Goal: Transaction & Acquisition: Book appointment/travel/reservation

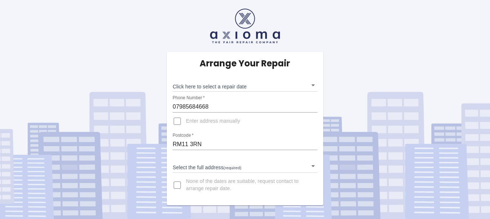
click at [312, 165] on body "Arrange Your Repair Click here to select a repair date ​ Phone Number   * 07985…" at bounding box center [245, 109] width 490 height 219
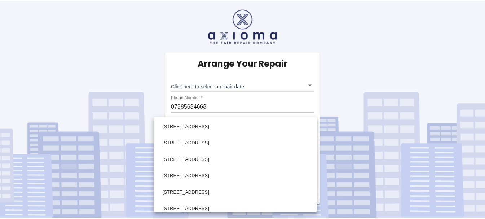
scroll to position [687, 0]
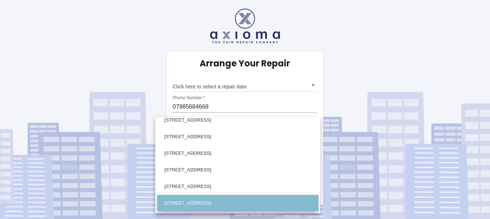
click at [267, 201] on li "[STREET_ADDRESS]" at bounding box center [238, 203] width 162 height 17
type input "[STREET_ADDRESS]"
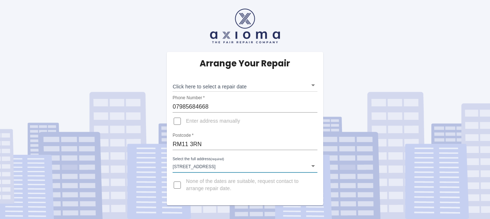
click at [313, 85] on body "Arrange Your Repair Click here to select a repair date ​ Phone Number   * 07985…" at bounding box center [245, 109] width 490 height 219
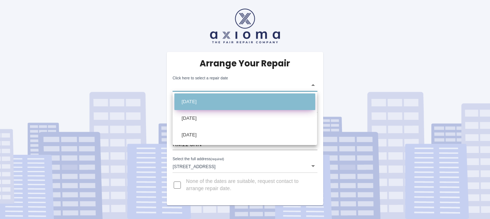
click at [243, 100] on li "[DATE]" at bounding box center [245, 101] width 141 height 17
type input "[DATE]T00:00:00.000Z"
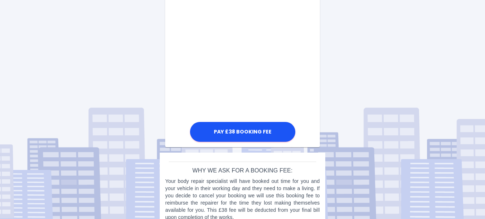
scroll to position [438, 0]
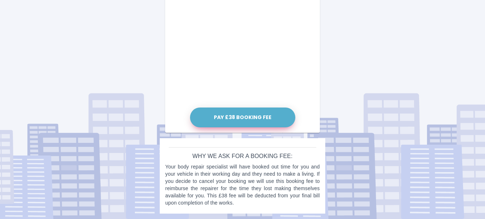
click at [241, 117] on button "Pay £38 Booking Fee" at bounding box center [242, 117] width 105 height 20
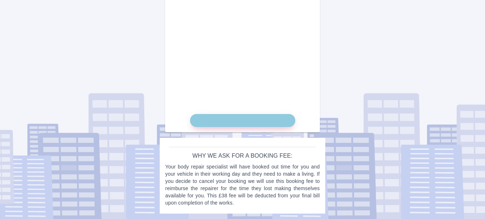
scroll to position [431, 0]
